Goal: Information Seeking & Learning: Learn about a topic

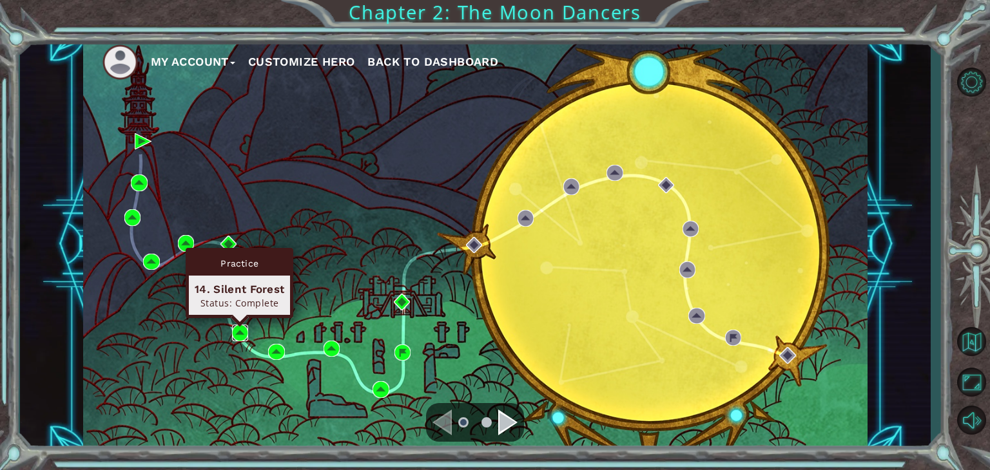
click at [242, 330] on img at bounding box center [240, 333] width 17 height 17
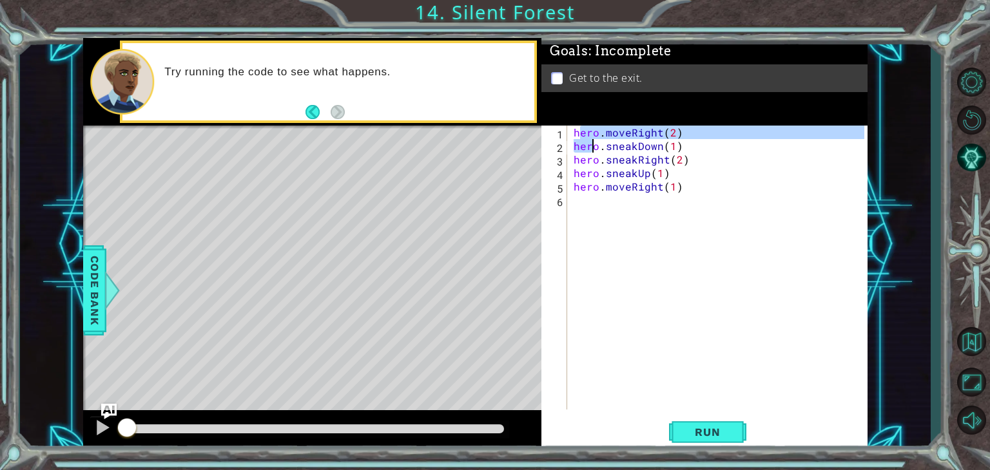
drag, startPoint x: 577, startPoint y: 132, endPoint x: 602, endPoint y: 172, distance: 47.5
click at [602, 172] on div "hero . moveRight ( 2 ) hero . sneakDown ( 1 ) hero . sneakRight ( 2 ) hero . sn…" at bounding box center [721, 281] width 300 height 311
type textarea "hero.sneakRight(2) hero.sneakUp(1)"
click at [594, 243] on div "hero . moveRight ( 2 ) hero . sneakDown ( 1 ) hero . sneakRight ( 2 ) hero . sn…" at bounding box center [721, 281] width 300 height 311
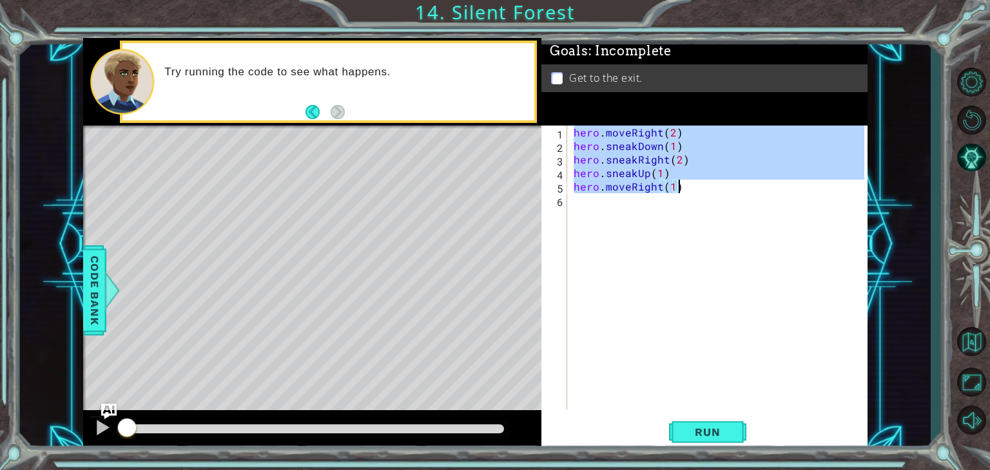
drag, startPoint x: 575, startPoint y: 134, endPoint x: 680, endPoint y: 187, distance: 118.1
click at [680, 187] on div "hero . moveRight ( 2 ) hero . sneakDown ( 1 ) hero . sneakRight ( 2 ) hero . sn…" at bounding box center [721, 281] width 300 height 311
type textarea "hero.sneakUp(1) hero.moveRight(1)"
click at [964, 331] on button "Back to Map" at bounding box center [970, 341] width 37 height 37
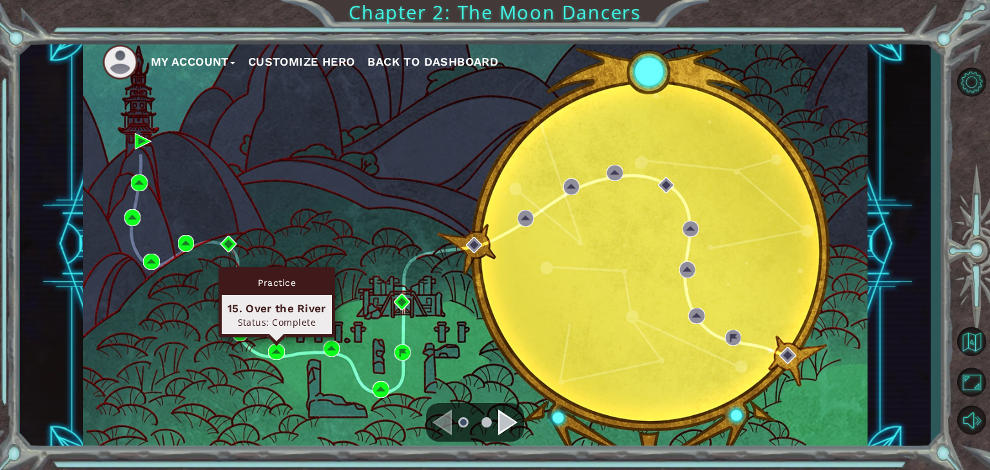
click at [278, 338] on div "Practice 15. Over the River Status: Complete" at bounding box center [276, 302] width 117 height 70
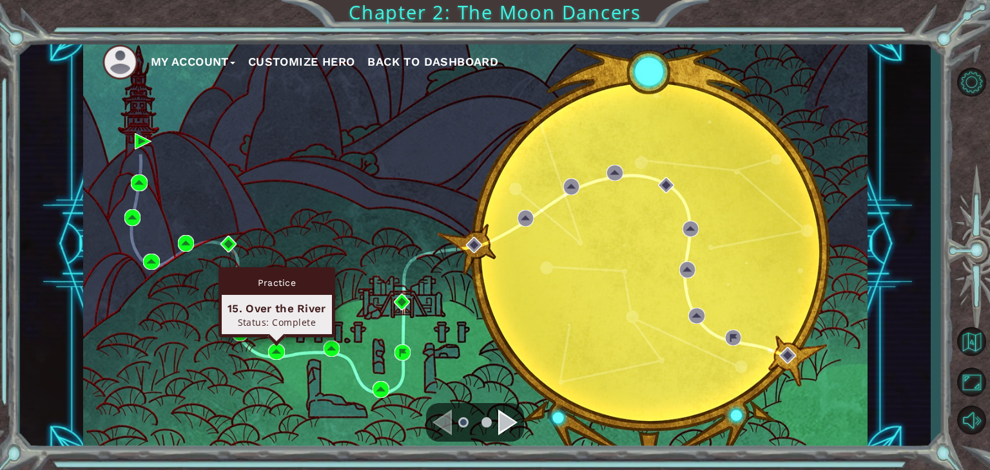
click at [278, 338] on div "Practice 15. Over the River Status: Complete" at bounding box center [276, 302] width 117 height 70
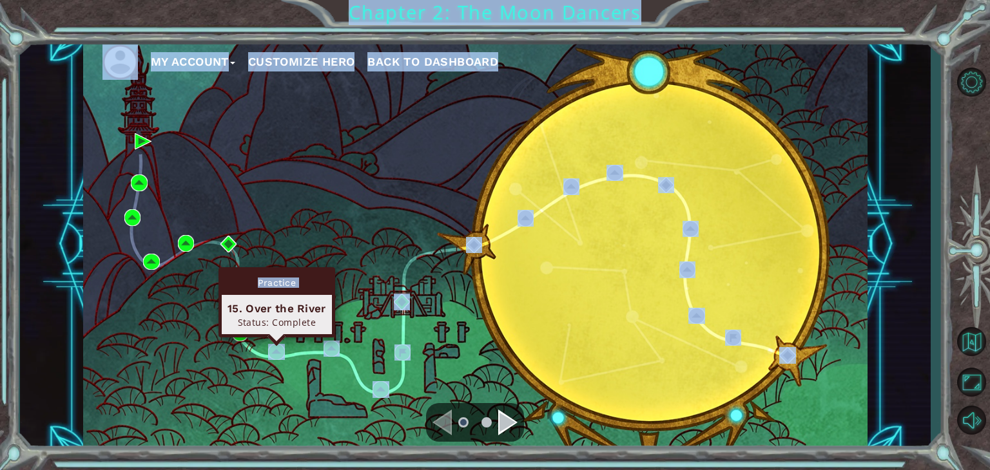
click at [278, 348] on body "My Account Customize Hero Back to Dashboard Chapter 2: The Moon Dancers 1 2 3 4…" at bounding box center [495, 235] width 990 height 470
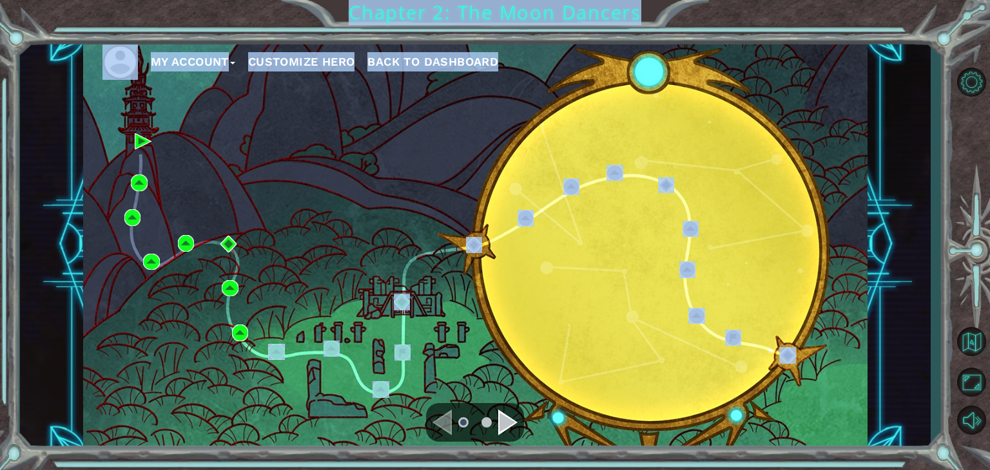
click at [278, 348] on img at bounding box center [276, 352] width 17 height 17
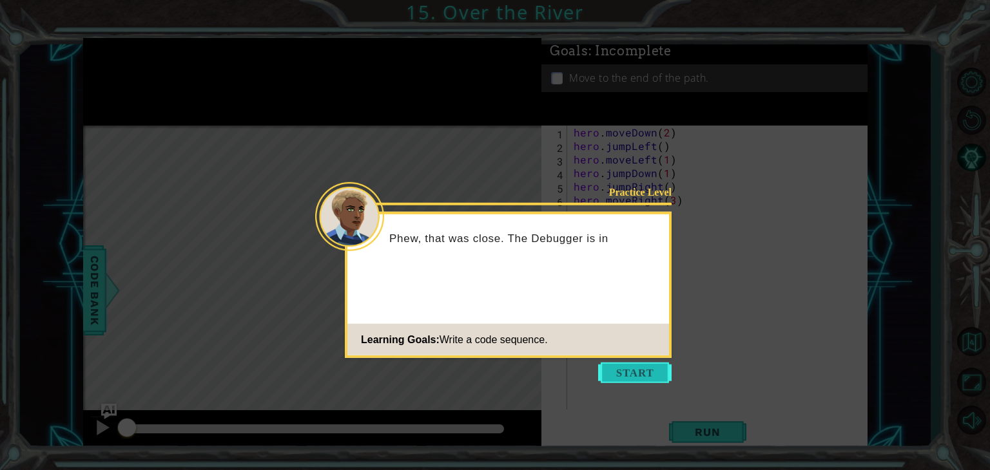
click at [633, 377] on button "Start" at bounding box center [634, 373] width 73 height 21
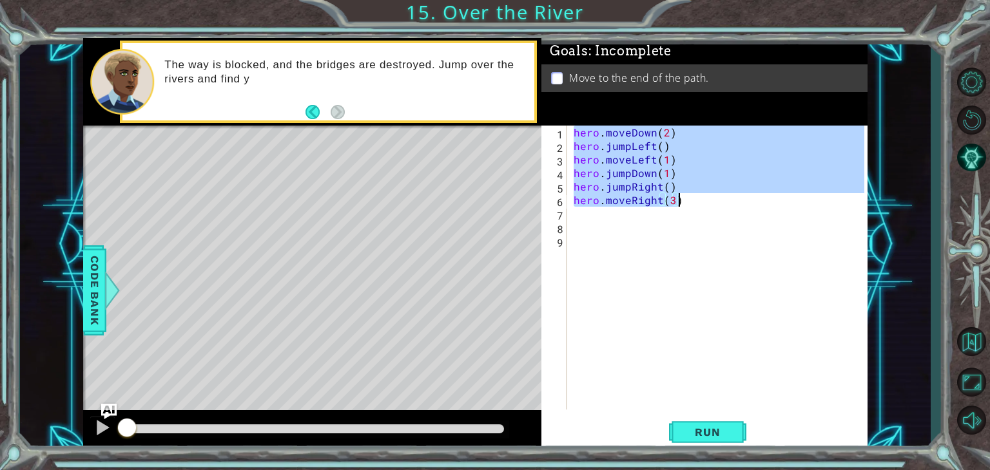
drag, startPoint x: 572, startPoint y: 127, endPoint x: 683, endPoint y: 203, distance: 134.4
click at [683, 203] on div "hero . moveDown ( 2 ) hero . jumpLeft ( ) hero . moveLeft ( 1 ) hero . jumpDown…" at bounding box center [721, 281] width 300 height 311
type textarea "hero.jumpRight() hero.moveRight(3)"
click at [981, 346] on button "Back to Map" at bounding box center [970, 341] width 37 height 37
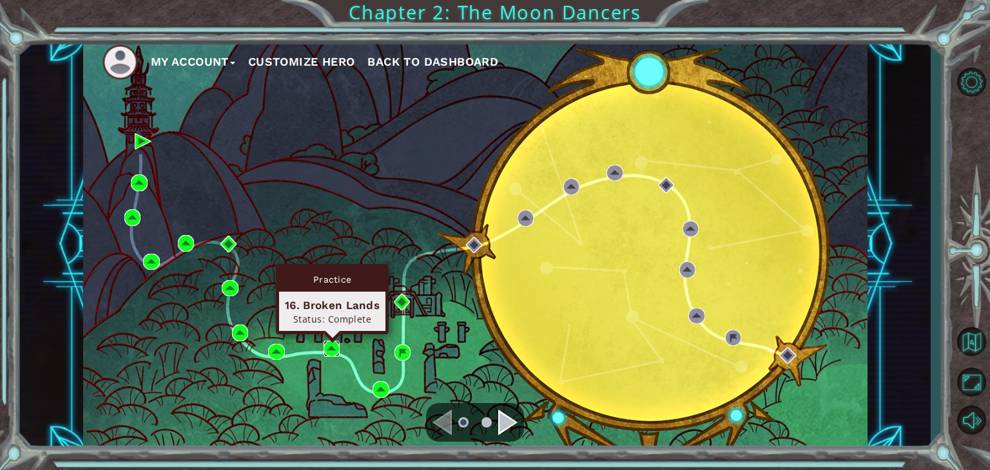
click at [332, 343] on img at bounding box center [331, 349] width 17 height 17
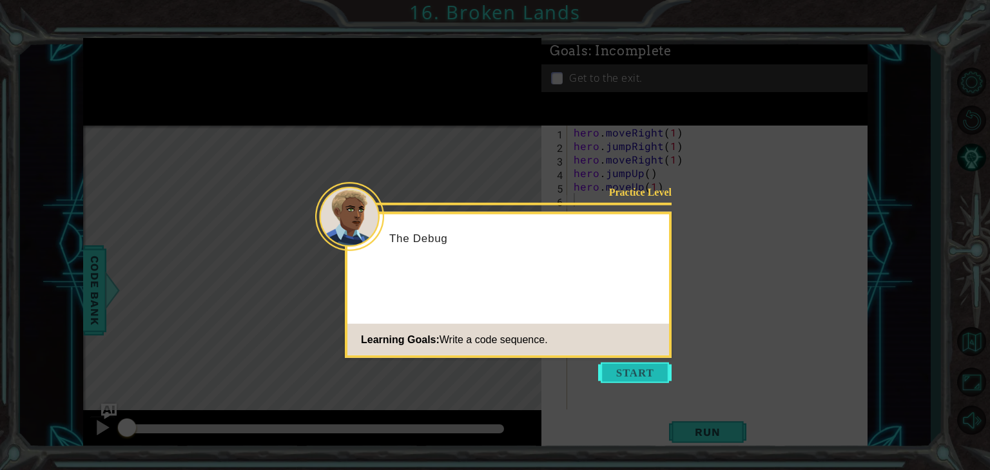
click at [633, 362] on body "1 ההההההההההההההההההההההההההההההההההההההההההההההההההההההההההההההההההההההההההההה…" at bounding box center [495, 235] width 990 height 470
click at [633, 363] on button "Start" at bounding box center [634, 373] width 73 height 21
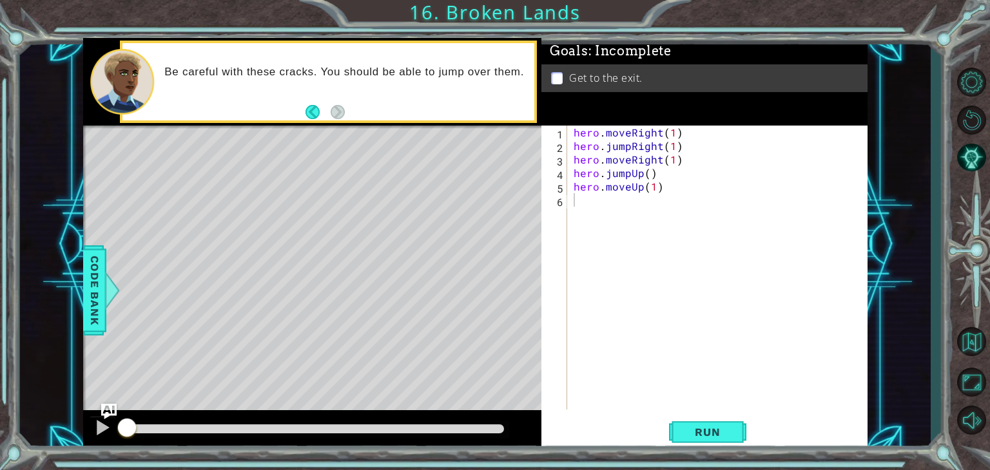
drag, startPoint x: 567, startPoint y: 131, endPoint x: 618, endPoint y: -39, distance: 178.3
click at [618, 0] on html "1 ההההההההההההההההההההההההההההההההההההההההההההההההההההההההההההההההההההההההההההה…" at bounding box center [495, 235] width 990 height 470
click at [571, 135] on div "hero . moveRight ( 1 ) hero . jumpRight ( 1 ) hero . moveRight ( 1 ) hero . jum…" at bounding box center [717, 268] width 293 height 284
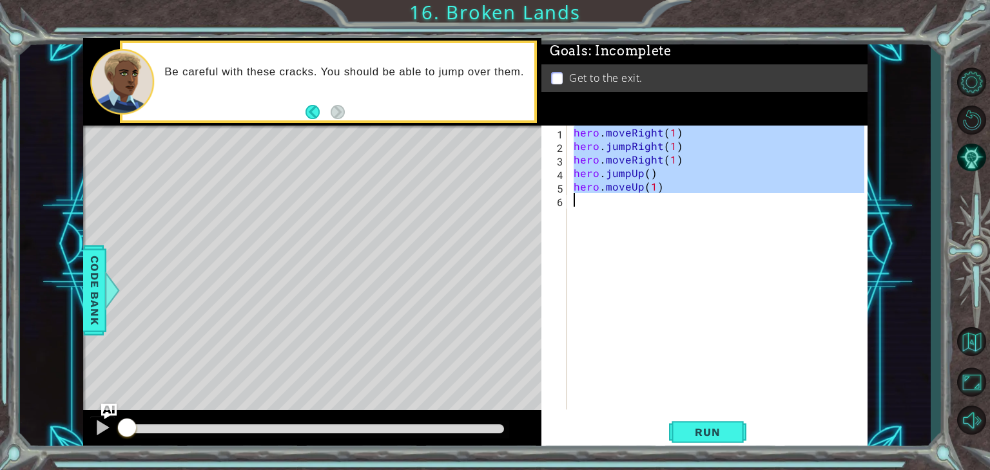
drag, startPoint x: 570, startPoint y: 135, endPoint x: 665, endPoint y: 207, distance: 119.1
click at [665, 207] on div "hero . moveRight ( 1 ) hero . jumpRight ( 1 ) hero . moveRight ( 1 ) hero . jum…" at bounding box center [717, 268] width 293 height 284
type textarea "hero.moveUp(1)"
click at [979, 346] on button "Back to Map" at bounding box center [970, 341] width 37 height 37
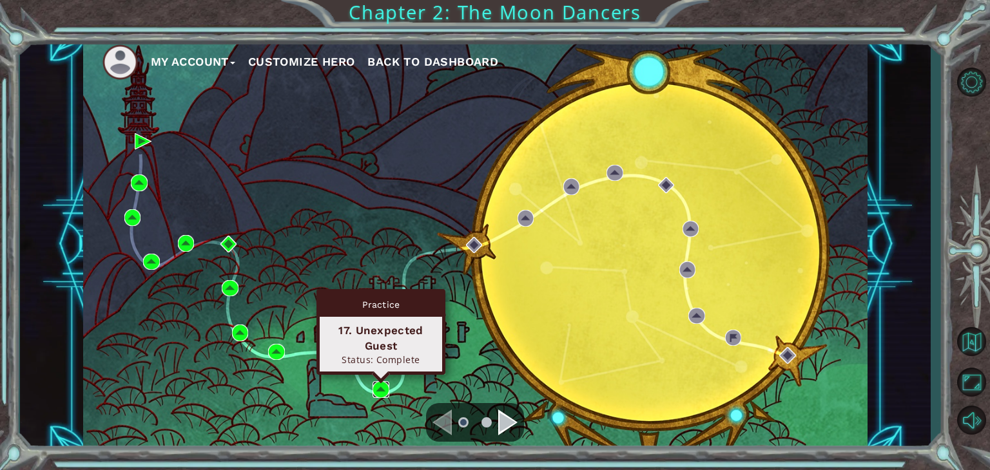
click at [381, 383] on img at bounding box center [380, 389] width 17 height 17
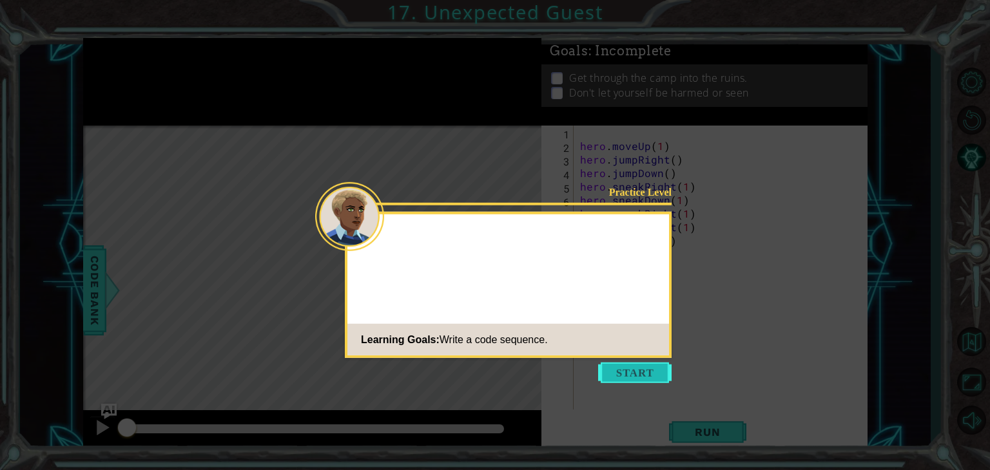
click at [620, 369] on button "Start" at bounding box center [634, 373] width 73 height 21
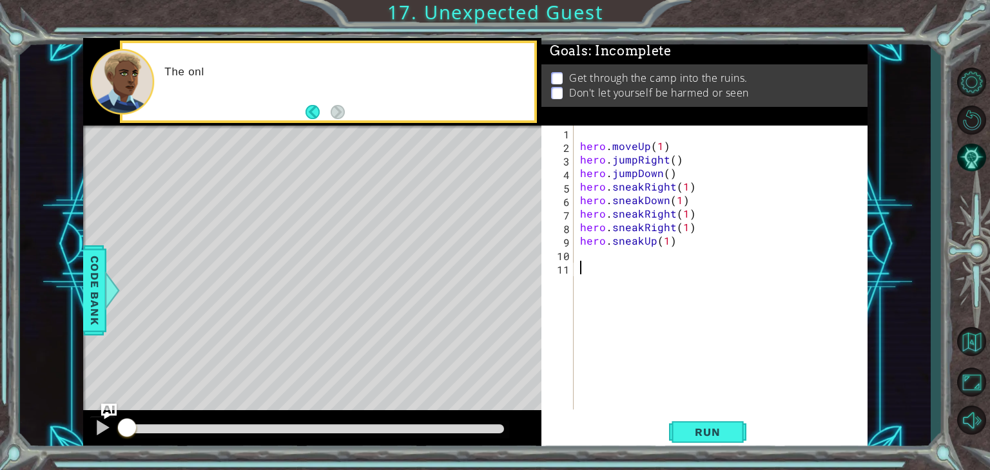
click at [620, 369] on div "hero . moveUp ( 1 ) hero . jumpRight ( ) hero . jumpDown ( ) hero . sneakRight …" at bounding box center [723, 281] width 293 height 311
click at [624, 378] on div "hero . moveUp ( 1 ) hero . jumpRight ( ) hero . jumpDown ( ) hero . sneakRight …" at bounding box center [723, 281] width 293 height 311
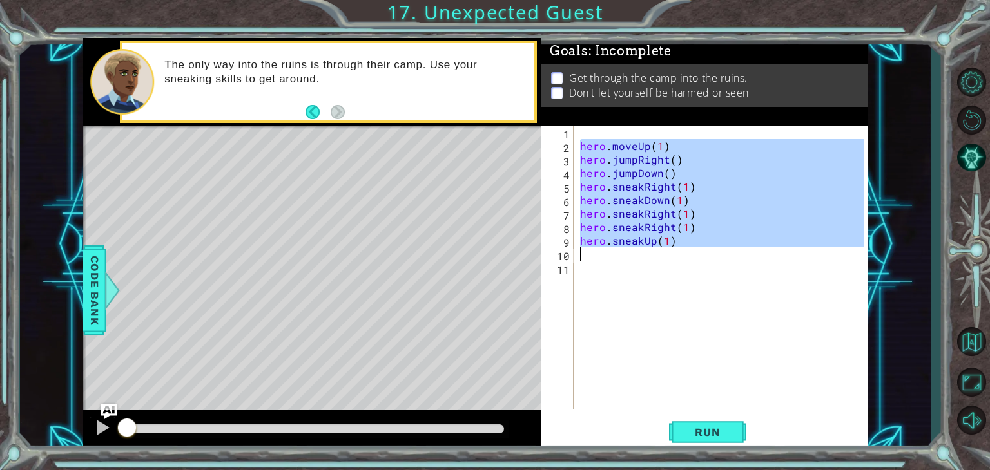
drag, startPoint x: 573, startPoint y: 146, endPoint x: 632, endPoint y: 258, distance: 126.8
click at [632, 258] on div "1 2 3 4 5 6 7 8 9 10 11 hero . moveUp ( 1 ) hero . jumpRight ( ) hero . jumpDow…" at bounding box center [702, 268] width 323 height 284
type textarea "hero.sneakUp(1)"
click at [705, 463] on div "1 ההההההההההההההההההההההההההההההההההההההההההההההההההההההההההההההההההההההההההההה…" at bounding box center [495, 235] width 990 height 470
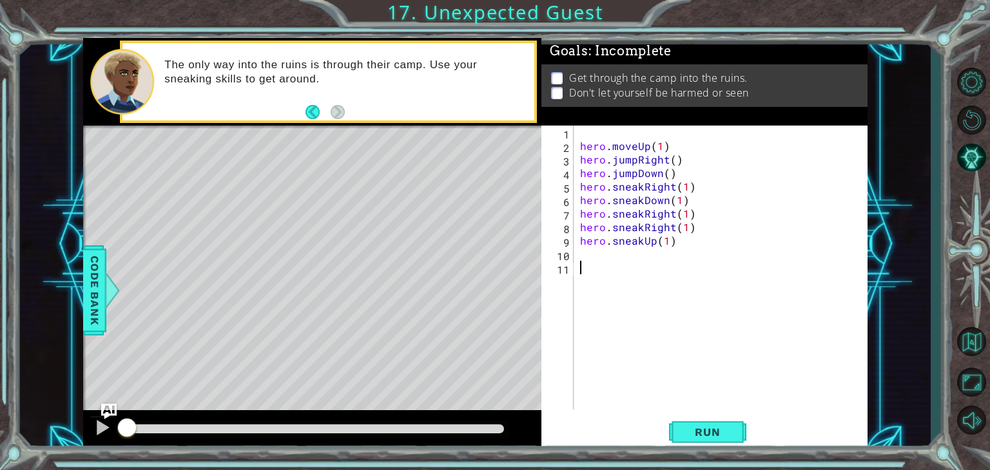
drag, startPoint x: 716, startPoint y: 222, endPoint x: 655, endPoint y: 271, distance: 78.4
click at [655, 271] on div "hero . moveUp ( 1 ) hero . jumpRight ( ) hero . jumpDown ( ) hero . sneakRight …" at bounding box center [723, 281] width 293 height 311
click at [977, 343] on button "Back to Map" at bounding box center [970, 341] width 37 height 37
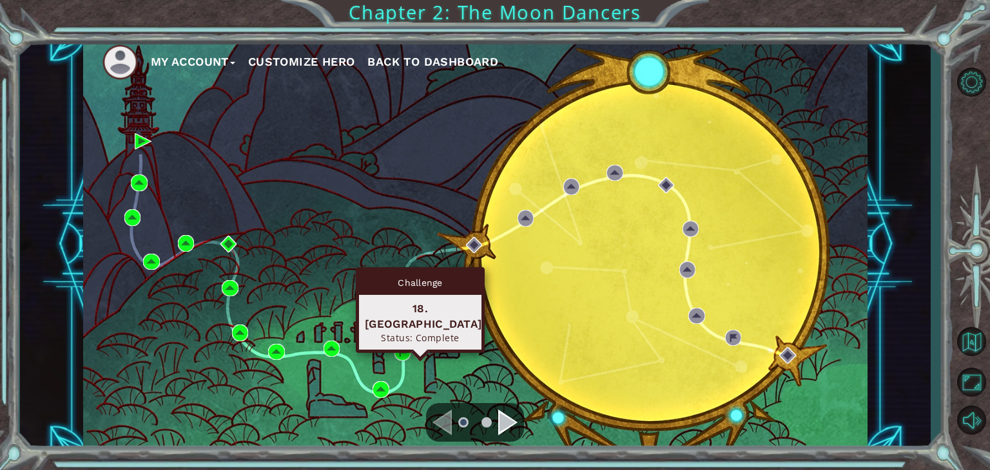
click at [400, 343] on div "Challenge 18. [GEOGRAPHIC_DATA] Status: Complete" at bounding box center [420, 310] width 129 height 86
click at [406, 346] on img at bounding box center [402, 353] width 17 height 17
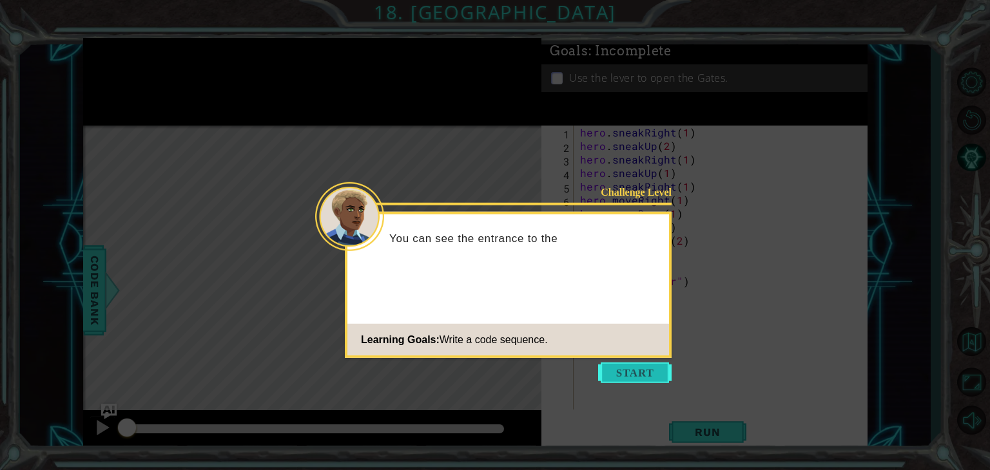
click at [636, 380] on button "Start" at bounding box center [634, 373] width 73 height 21
